Goal: Transaction & Acquisition: Purchase product/service

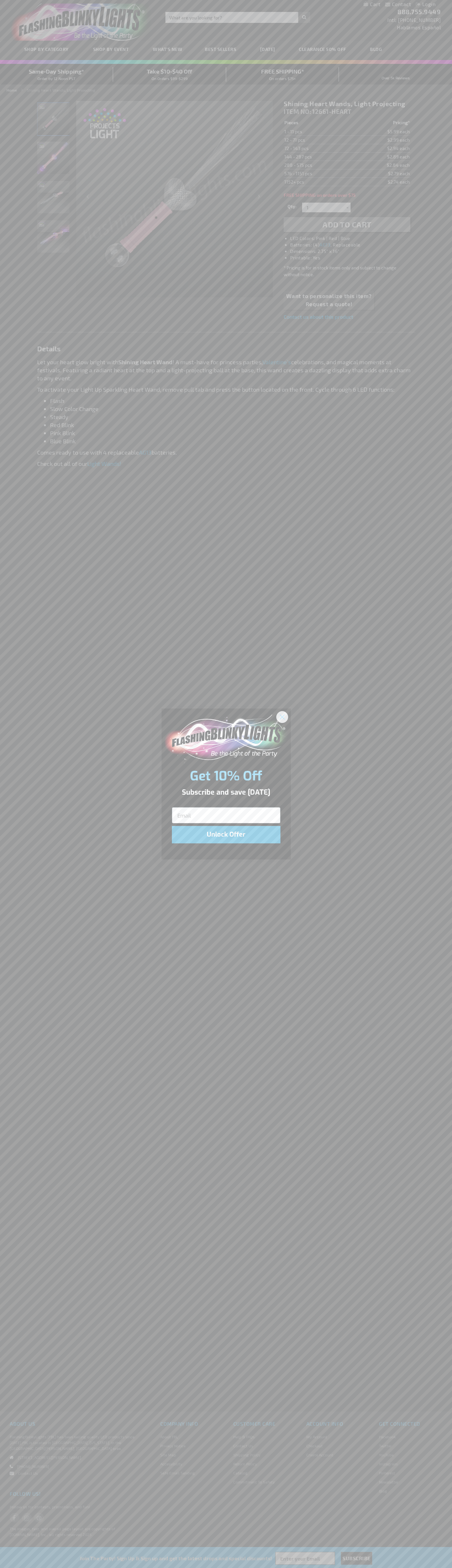
click at [282, 717] on icon "Close dialog" at bounding box center [282, 717] width 5 height 5
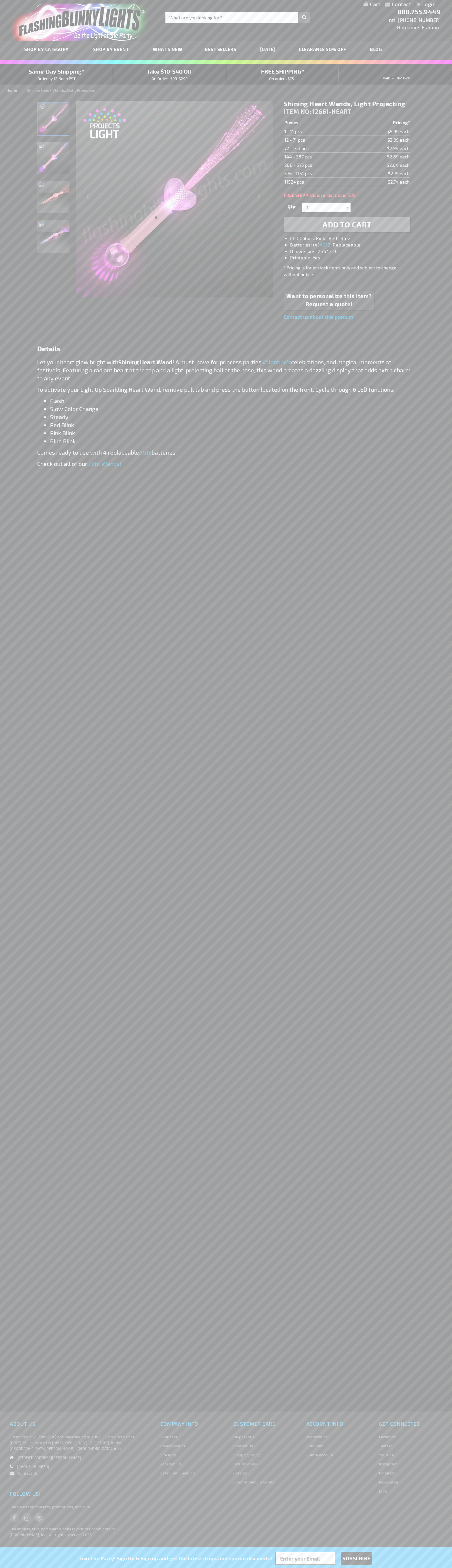
click at [353, 238] on li "LED Colors: Pink | Red | Blue" at bounding box center [352, 238] width 126 height 7
click at [347, 224] on span "Add to Cart" at bounding box center [347, 223] width 49 height 9
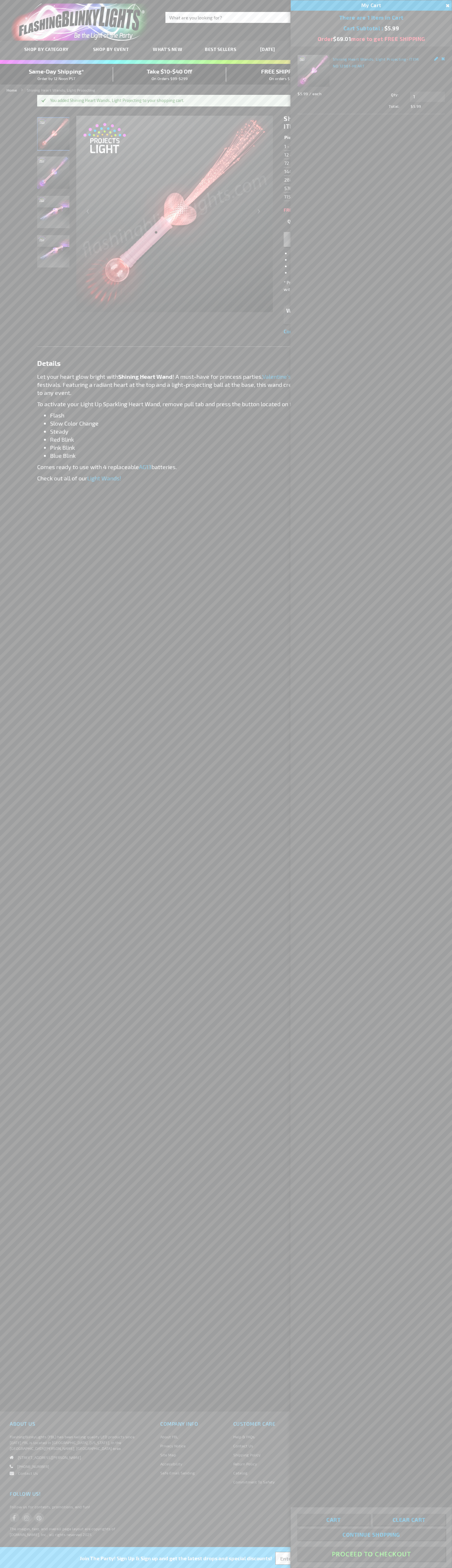
click at [371, 1554] on button "Proceed To Checkout" at bounding box center [370, 1554] width 148 height 15
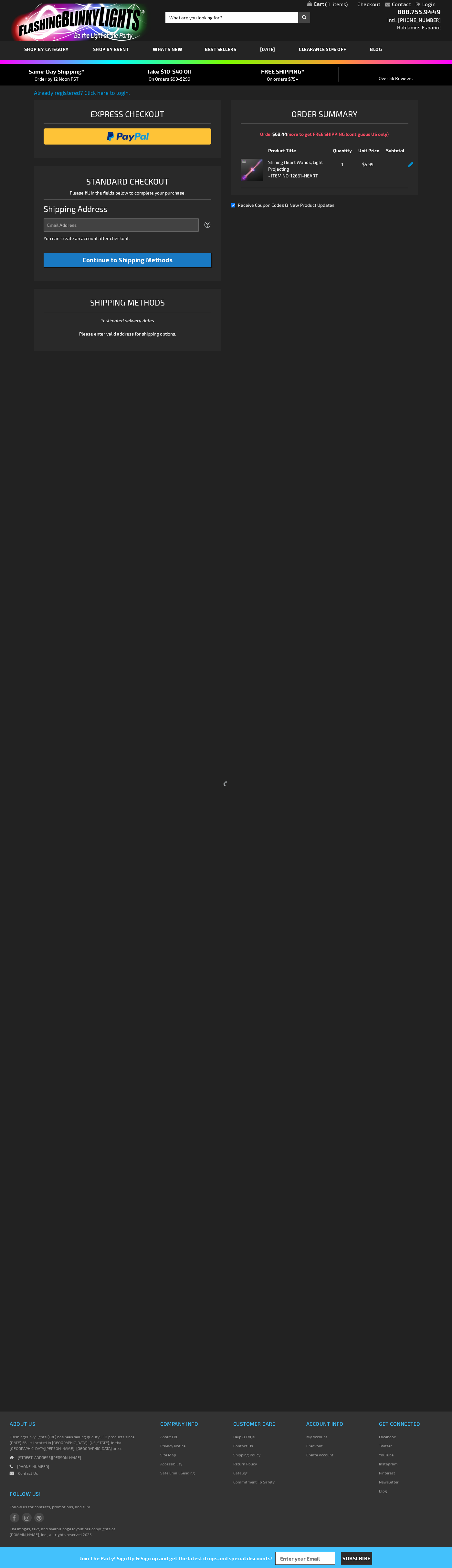
select select "US"
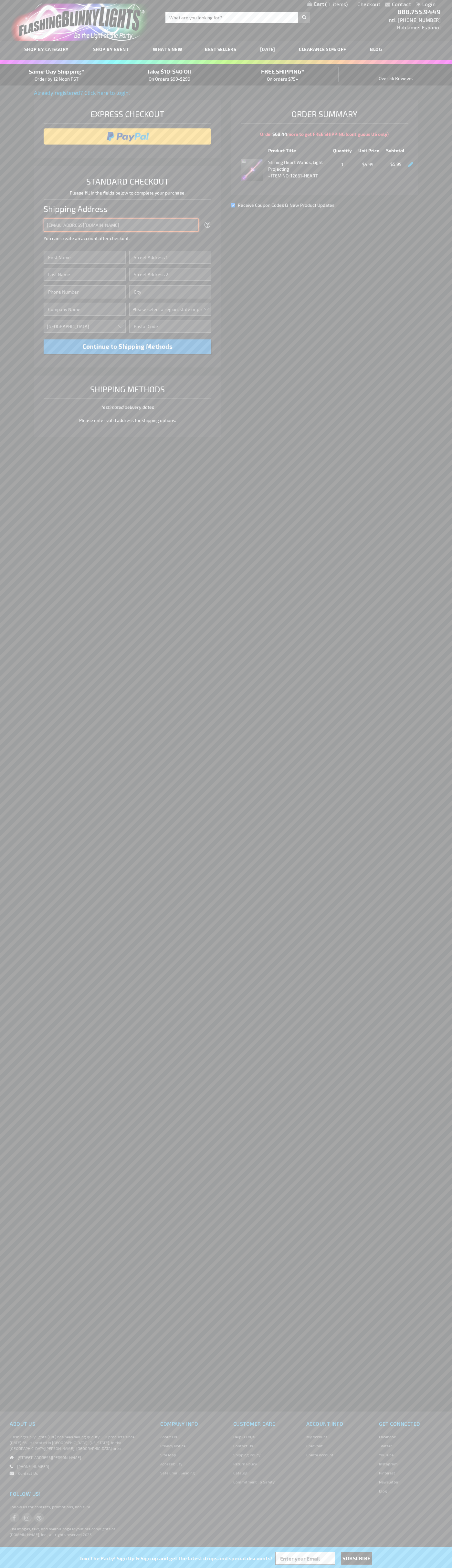
type input "johnsmith005@storebotmail.joonix.net"
type input "John"
type input "2590 Pearl Street"
type input "First floor"
type input "boulder"
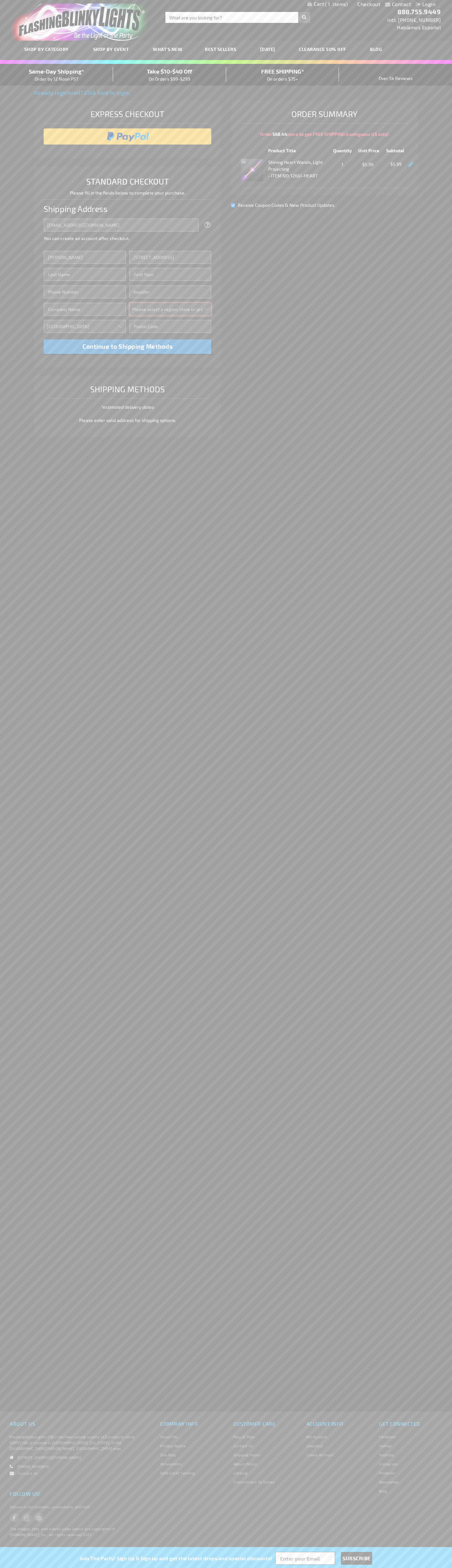
select select "13"
type input "80302"
type input "Smith"
type input "6502530000"
type input "John Smith"
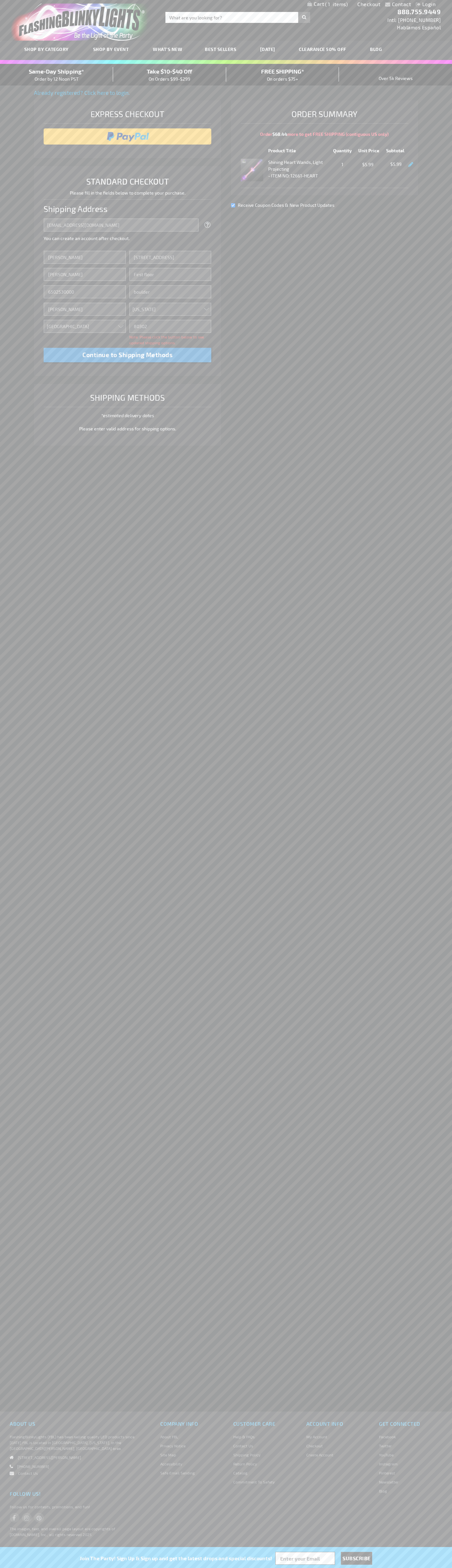
click at [56, 75] on div "Same-Day Shipping* Order by 12 Noon PST" at bounding box center [56, 74] width 113 height 15
click at [127, 136] on input "image" at bounding box center [127, 136] width 162 height 13
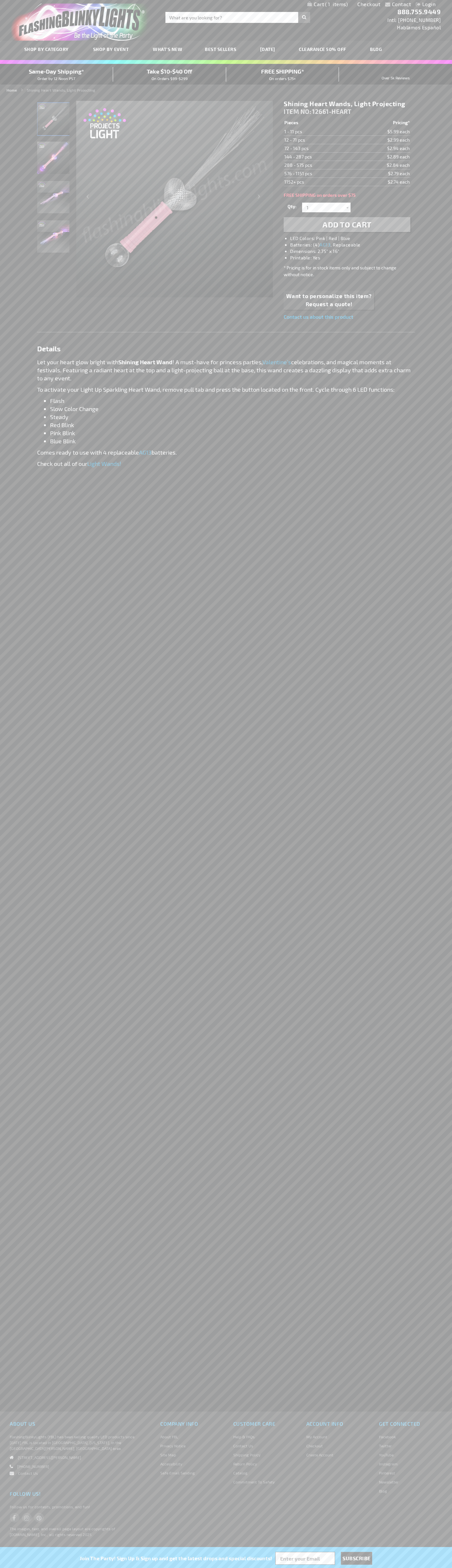
click at [327, 5] on span "1" at bounding box center [336, 4] width 23 height 6
